Goal: Information Seeking & Learning: Learn about a topic

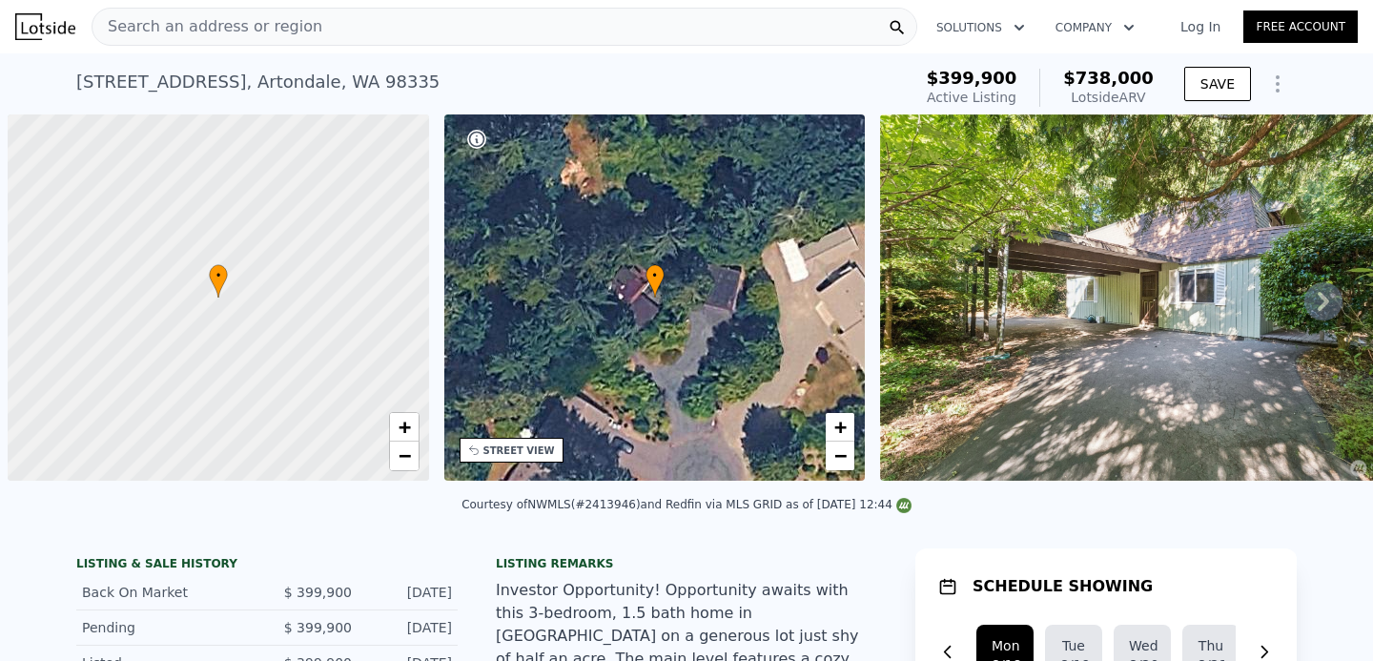
scroll to position [0, 8]
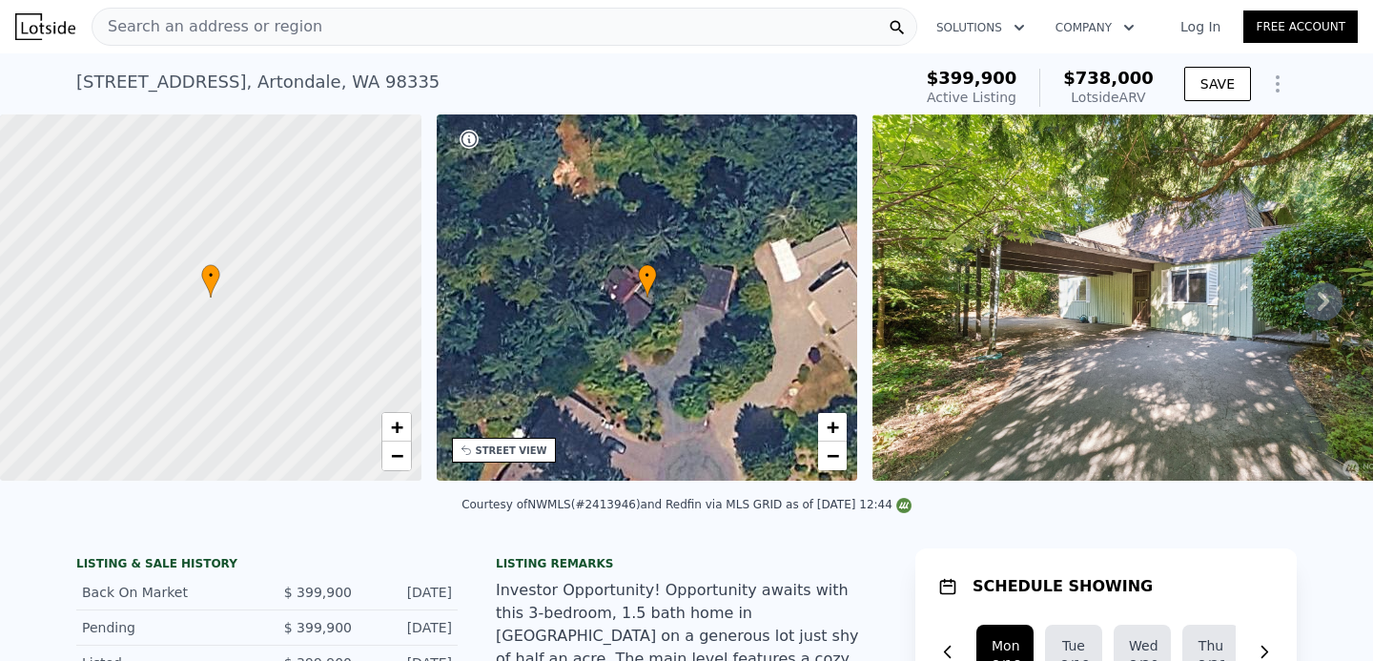
click at [609, 21] on div "Search an address or region" at bounding box center [505, 27] width 826 height 38
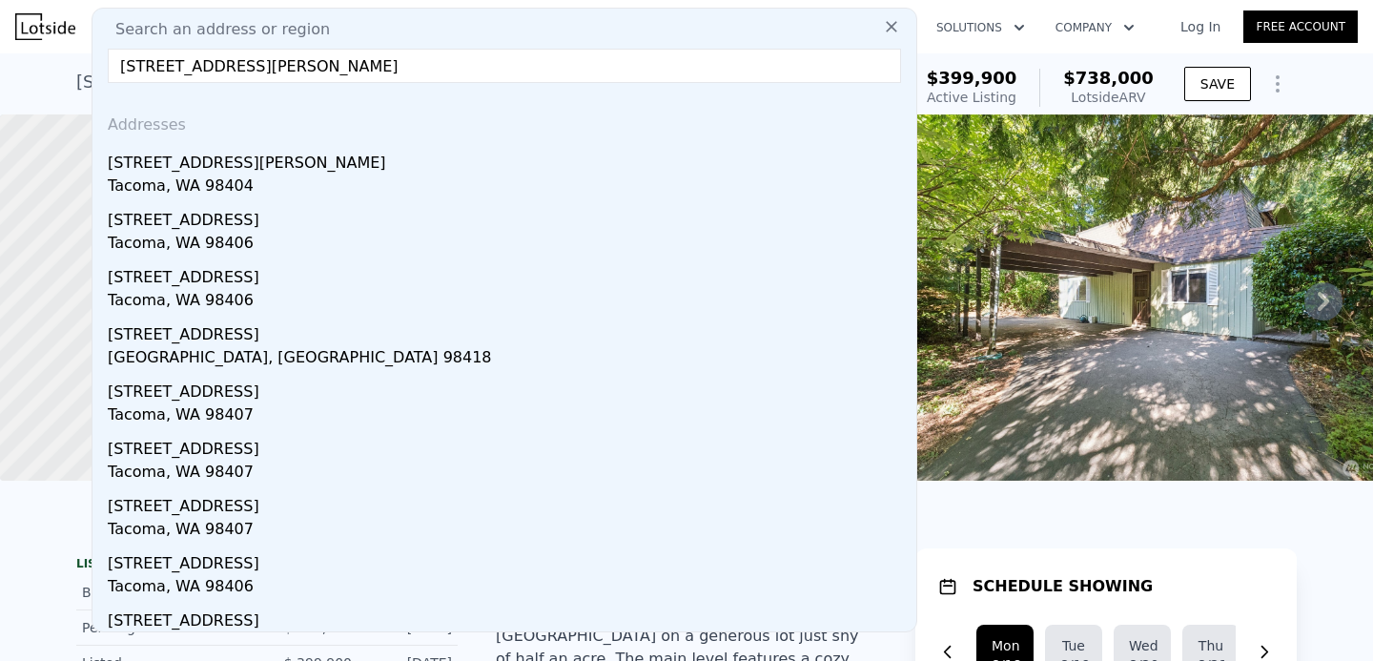
type input "[STREET_ADDRESS][PERSON_NAME]"
click at [245, 167] on div "[STREET_ADDRESS][PERSON_NAME]" at bounding box center [508, 159] width 801 height 31
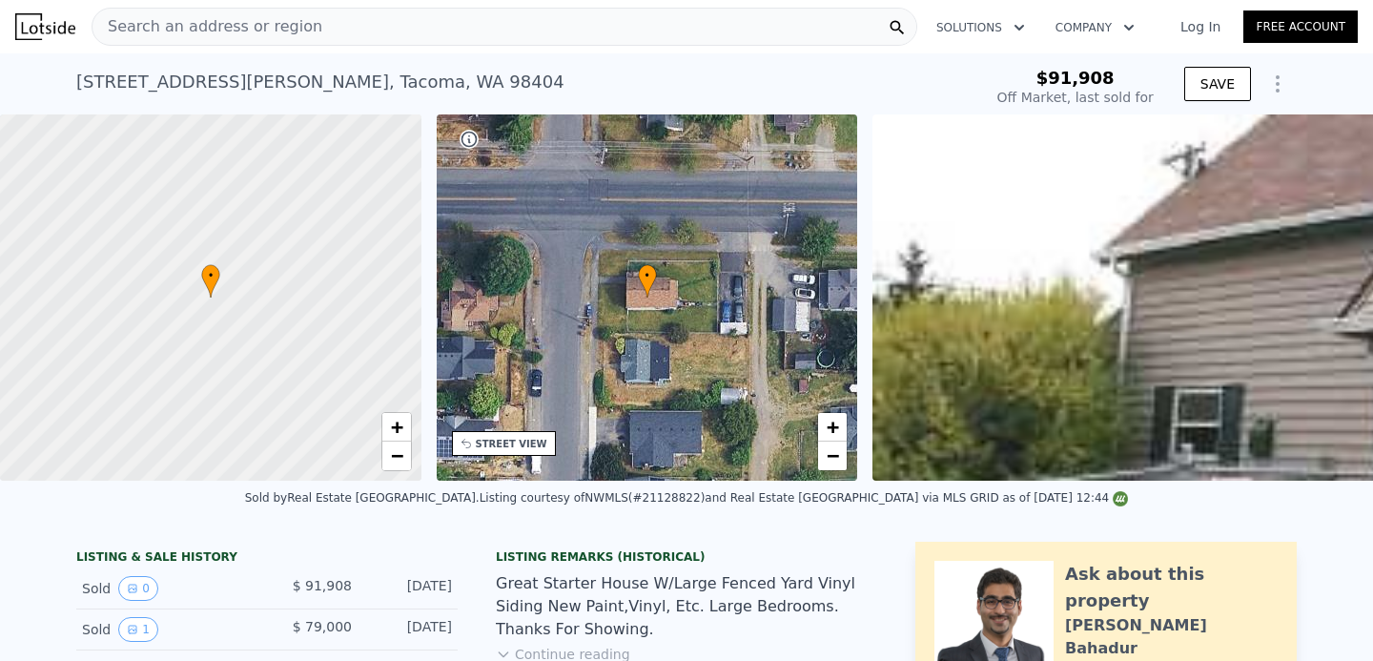
click at [464, 21] on div "Search an address or region" at bounding box center [505, 27] width 826 height 38
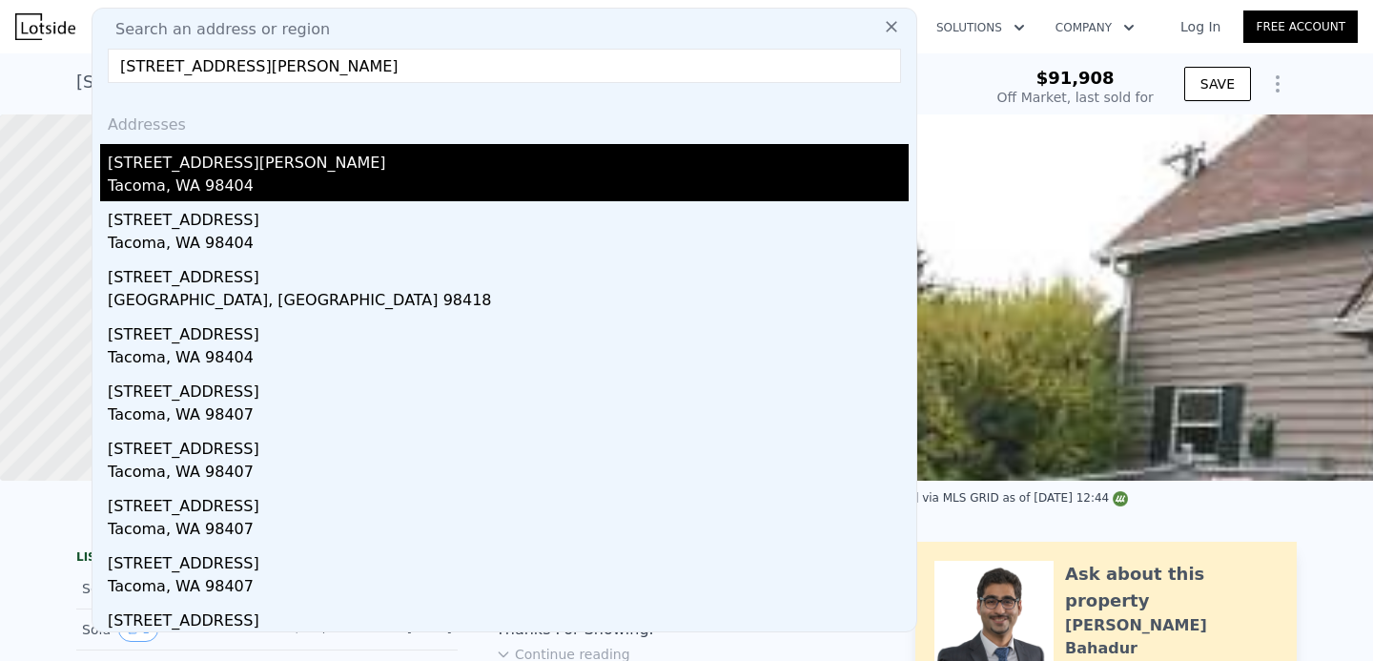
type input "[STREET_ADDRESS][PERSON_NAME]"
click at [257, 180] on div "Tacoma, WA 98404" at bounding box center [508, 187] width 801 height 27
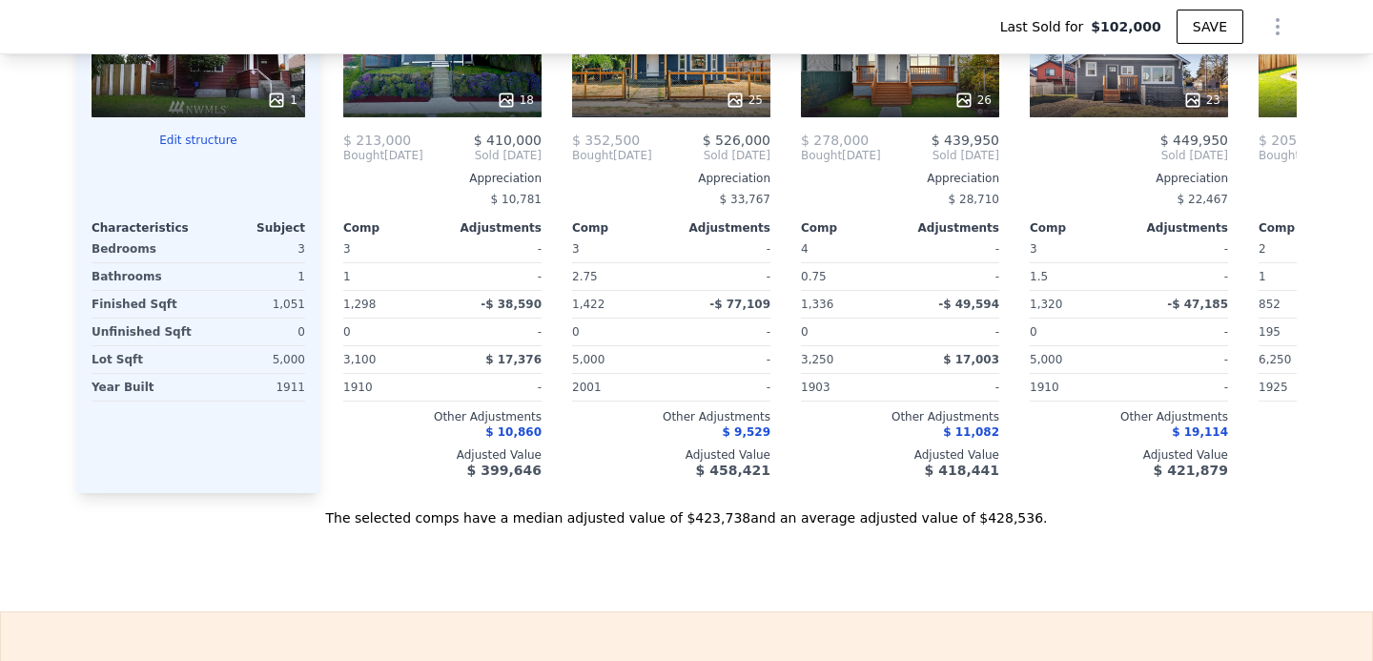
scroll to position [2357, 0]
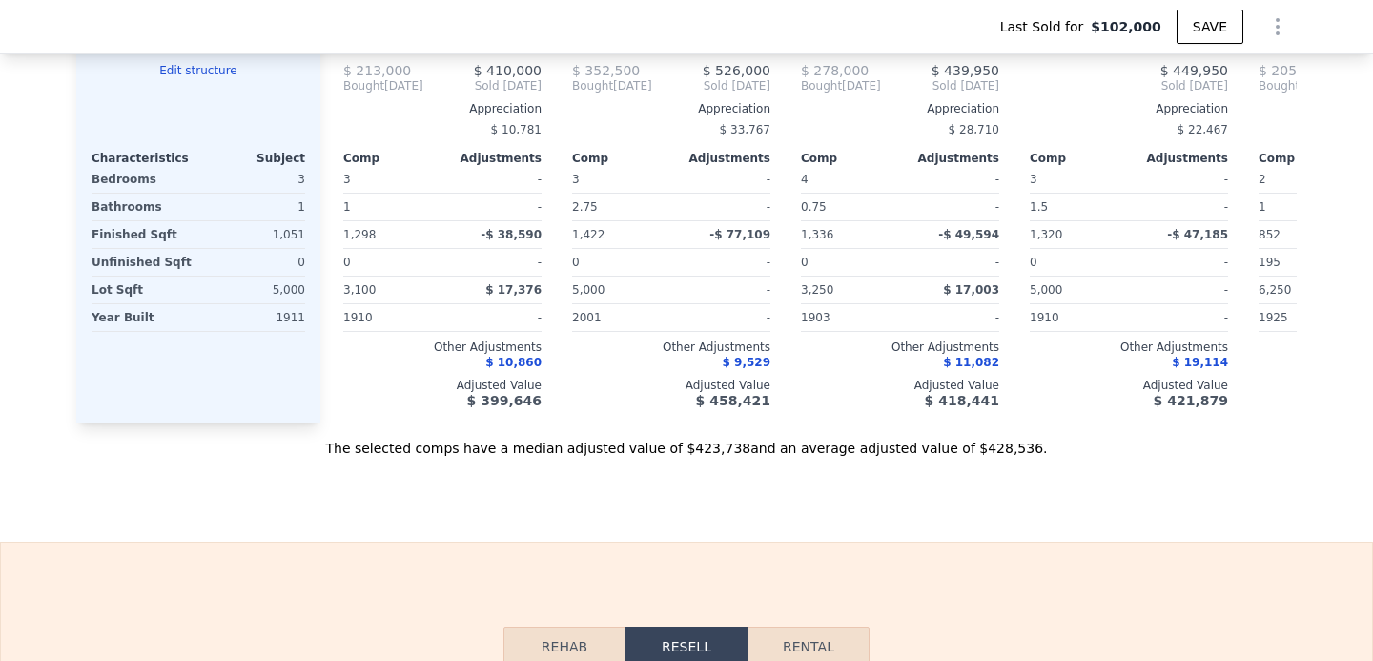
type input "$ 426,000"
type input "$ 283,375"
